Goal: Task Accomplishment & Management: Use online tool/utility

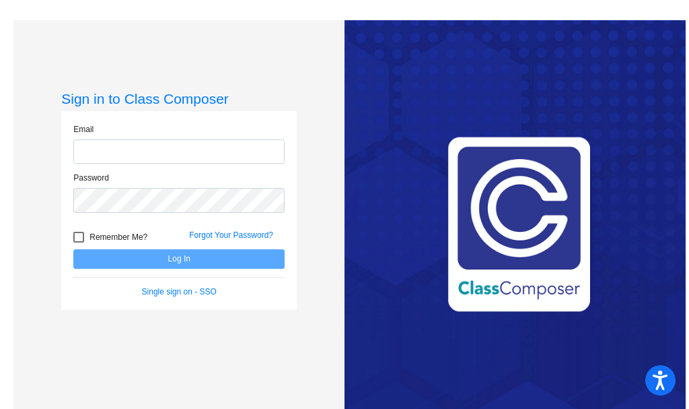
type input "spaull@k12.wv.us"
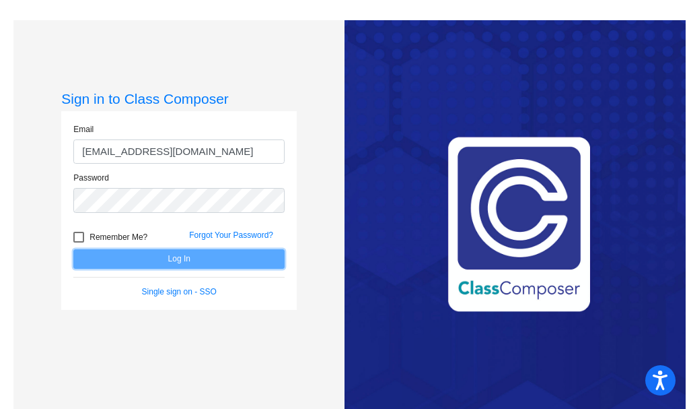
click at [185, 261] on button "Log In" at bounding box center [178, 259] width 211 height 20
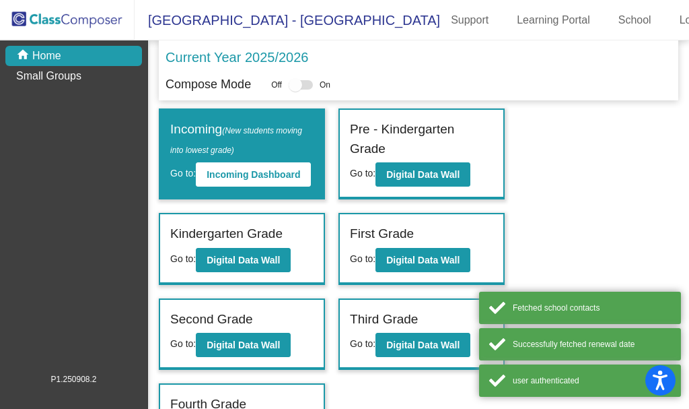
scroll to position [61, 0]
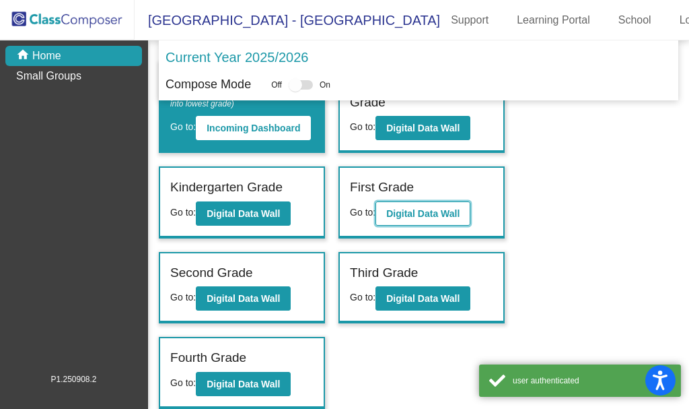
click at [401, 209] on b "Digital Data Wall" at bounding box center [422, 213] width 73 height 11
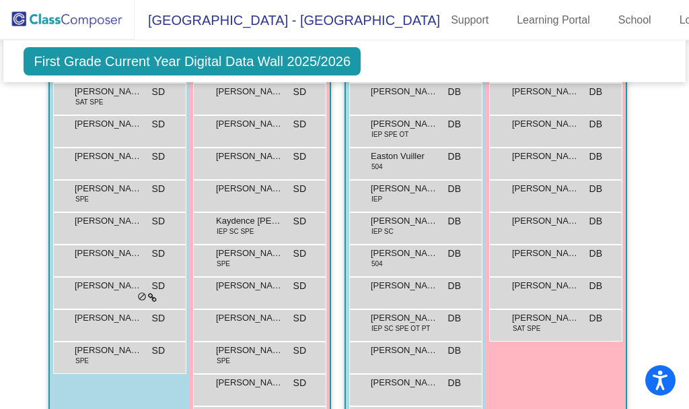
scroll to position [1519, 0]
